Goal: Task Accomplishment & Management: Use online tool/utility

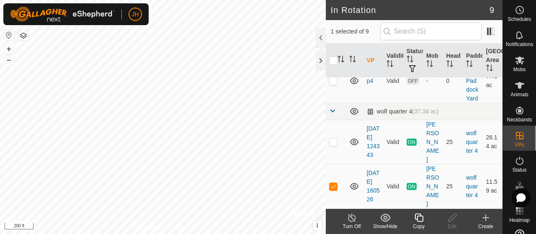
scroll to position [420, 0]
click at [351, 216] on icon at bounding box center [351, 218] width 10 height 10
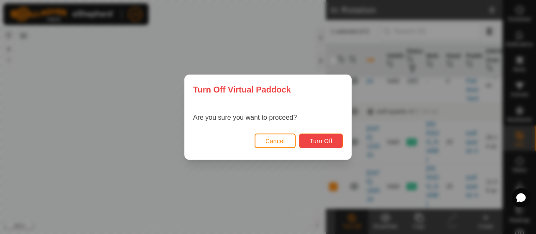
click at [305, 146] on button "Turn Off" at bounding box center [321, 140] width 44 height 15
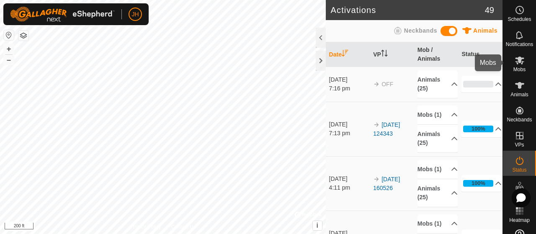
click at [516, 65] on icon at bounding box center [519, 60] width 10 height 10
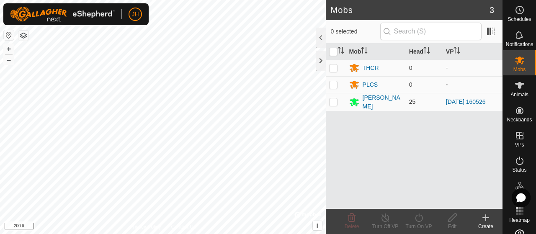
click at [331, 100] on p-checkbox at bounding box center [333, 101] width 8 height 7
checkbox input "true"
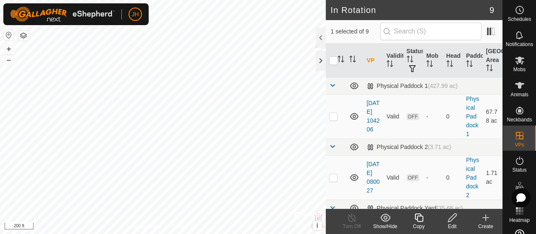
click at [449, 221] on div "Edit" at bounding box center [451, 221] width 33 height 25
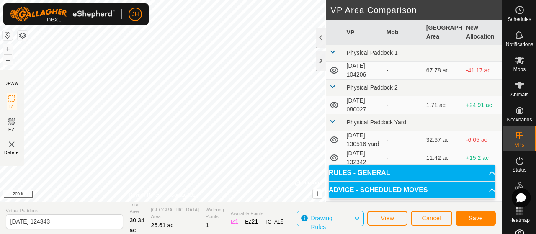
scroll to position [38, 0]
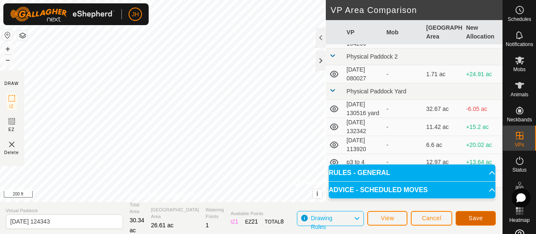
click at [474, 213] on button "Save" at bounding box center [475, 218] width 40 height 15
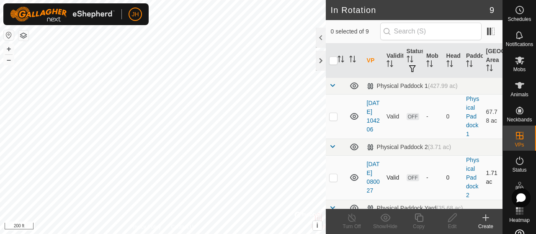
checkbox input "true"
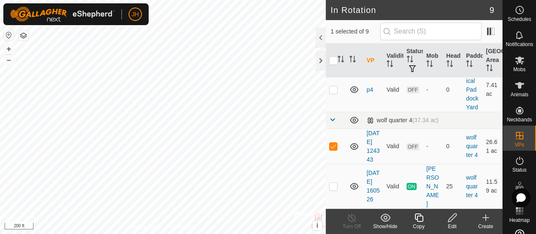
scroll to position [420, 0]
click at [515, 63] on icon at bounding box center [519, 60] width 9 height 8
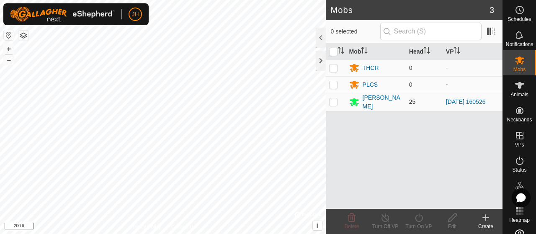
click at [333, 102] on p-checkbox at bounding box center [333, 101] width 8 height 7
checkbox input "true"
click at [419, 224] on div "Turn On VP" at bounding box center [418, 227] width 33 height 8
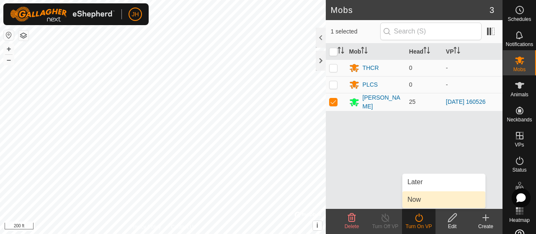
click at [410, 200] on link "Now" at bounding box center [443, 199] width 83 height 17
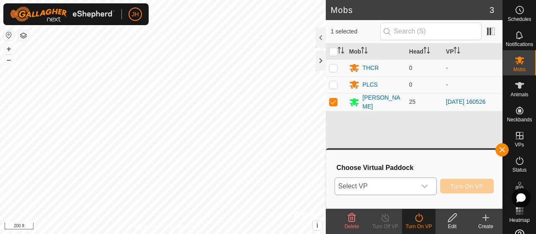
click at [425, 188] on icon "dropdown trigger" at bounding box center [424, 186] width 7 height 7
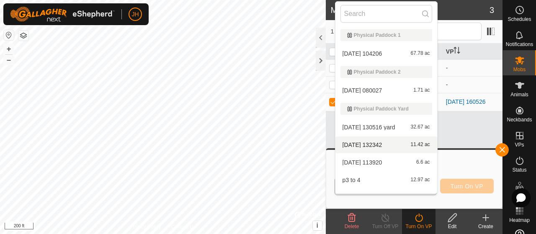
scroll to position [67, 0]
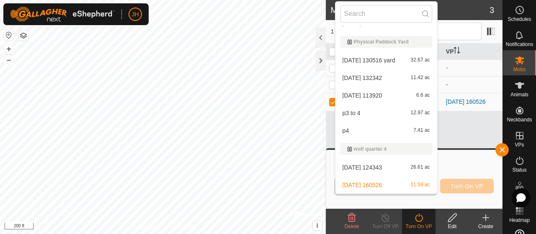
click at [369, 164] on li "[DATE] 124343 26.61 ac" at bounding box center [386, 167] width 102 height 17
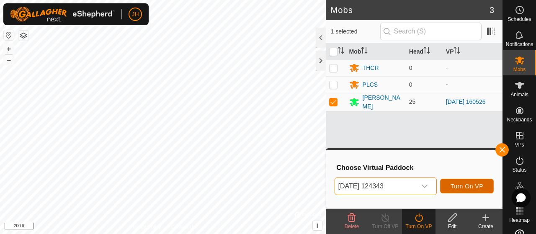
click at [469, 182] on button "Turn On VP" at bounding box center [467, 186] width 54 height 15
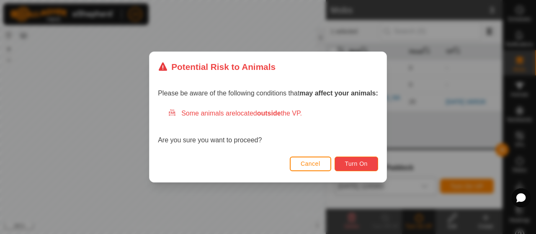
click at [359, 164] on span "Turn On" at bounding box center [356, 163] width 23 height 7
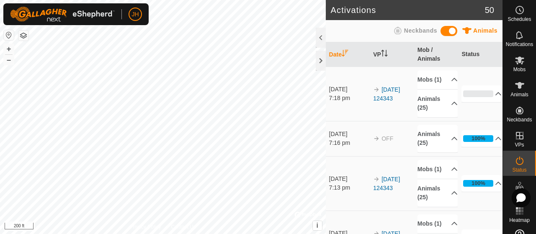
click at [355, 138] on div "[DATE]" at bounding box center [349, 134] width 40 height 9
click at [486, 146] on p-accordion-header "100%" at bounding box center [481, 138] width 40 height 17
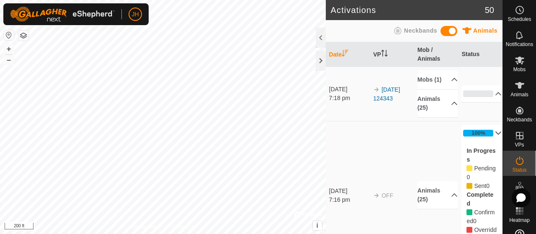
click at [486, 141] on p-accordion-header "100%" at bounding box center [481, 133] width 40 height 17
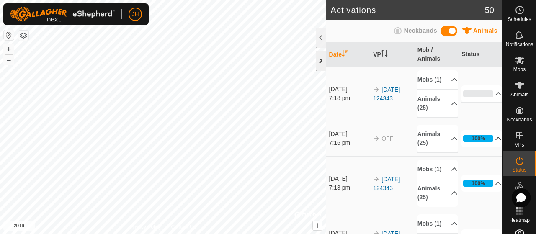
click at [319, 62] on div at bounding box center [320, 61] width 10 height 20
